Goal: Register for event/course

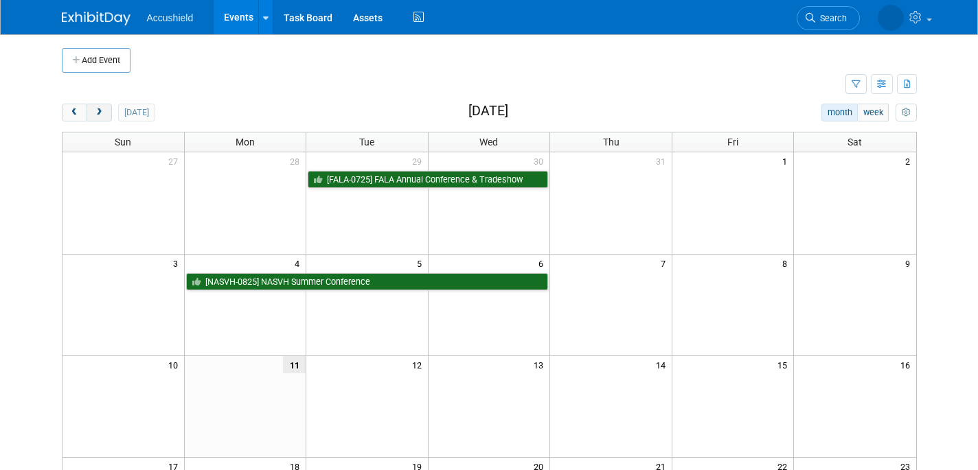
click at [99, 113] on span "next" at bounding box center [99, 113] width 10 height 9
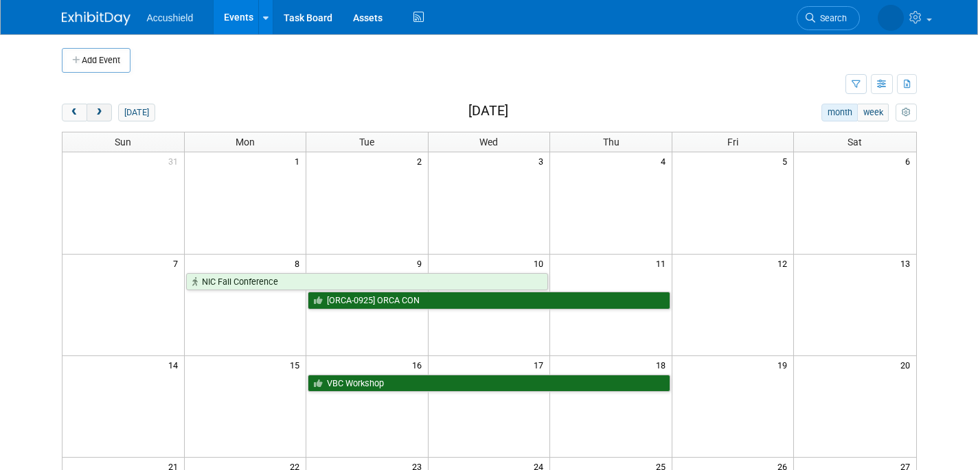
click at [99, 113] on span "next" at bounding box center [99, 113] width 10 height 9
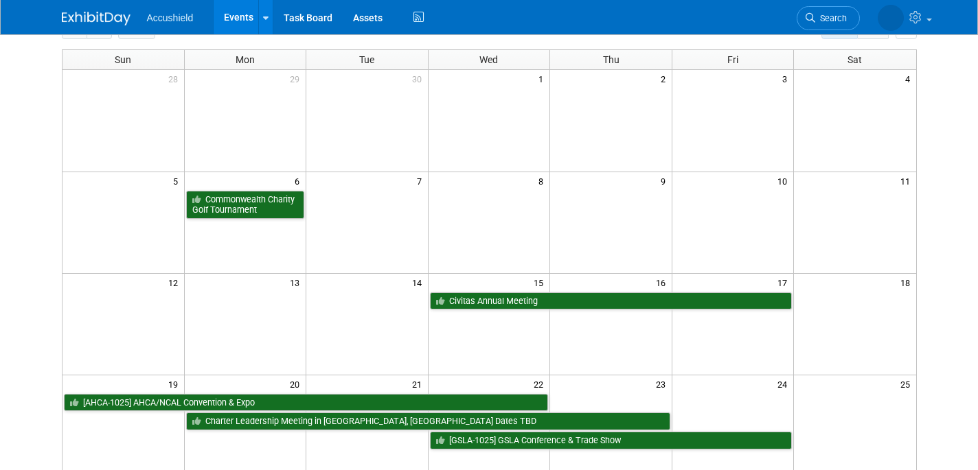
scroll to position [220, 0]
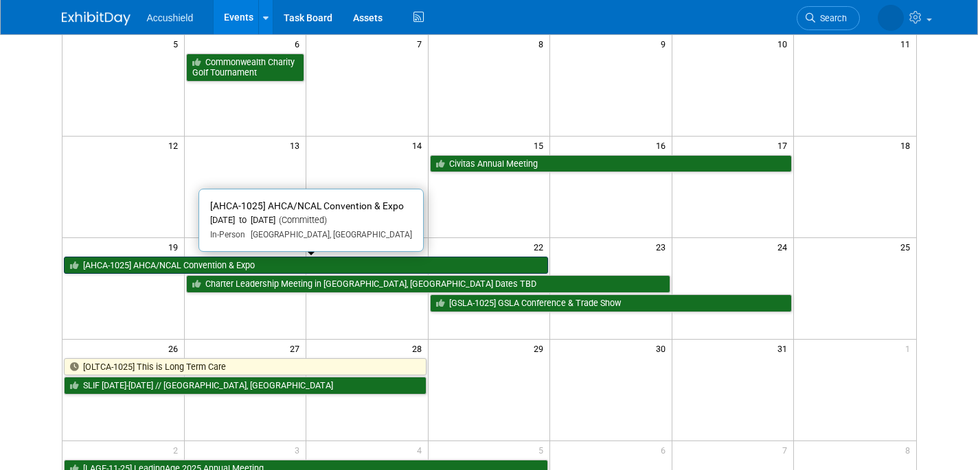
click at [139, 265] on link "[AHCA-1025] AHCA/NCAL Convention & Expo" at bounding box center [306, 266] width 485 height 18
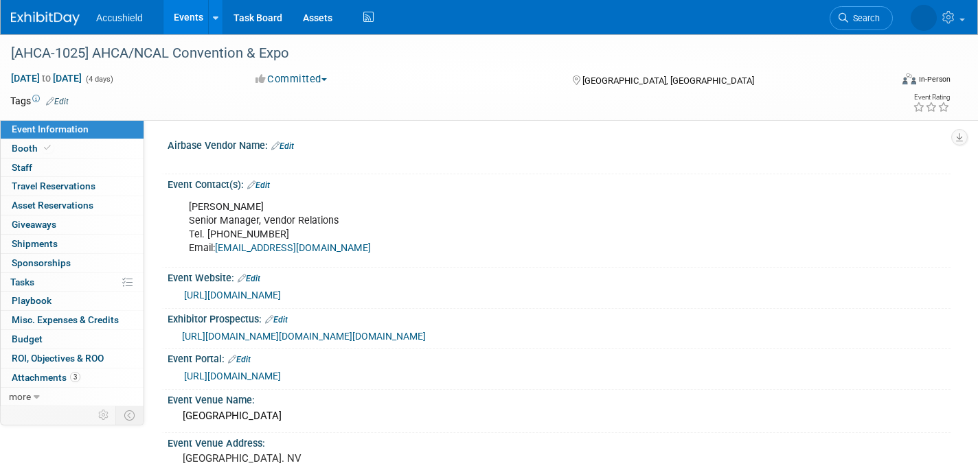
select select "Yes"
